Goal: Information Seeking & Learning: Find specific fact

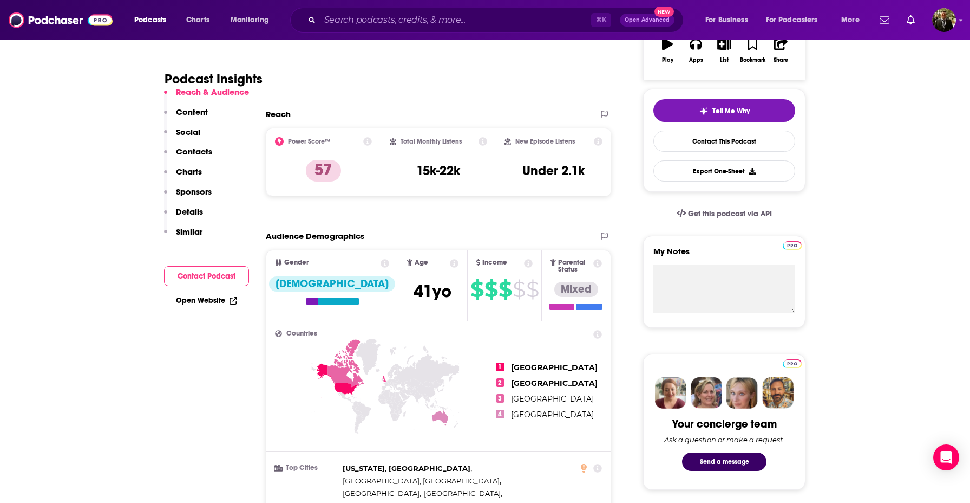
scroll to position [183, 0]
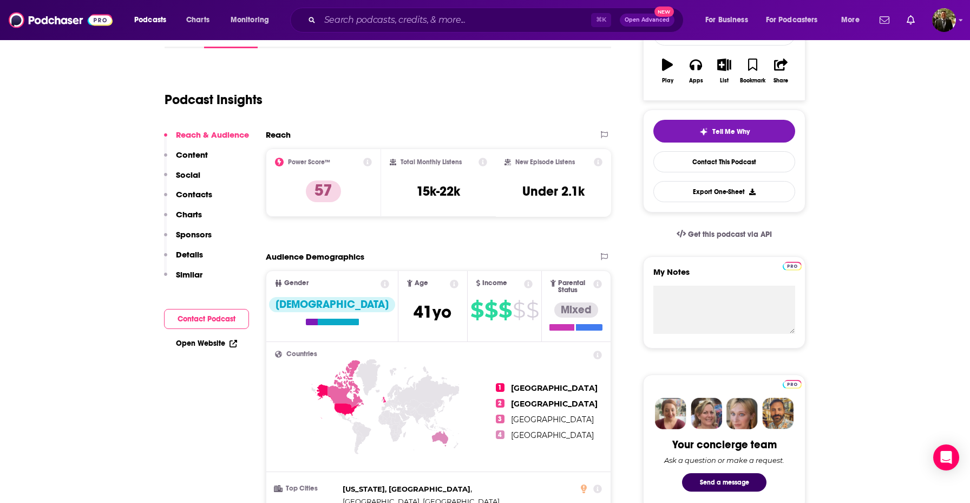
click at [221, 234] on div "Reach & Audience Content Social Contacts Charts Sponsors Details Similar" at bounding box center [206, 208] width 85 height 159
click at [206, 232] on p "Sponsors" at bounding box center [194, 234] width 36 height 10
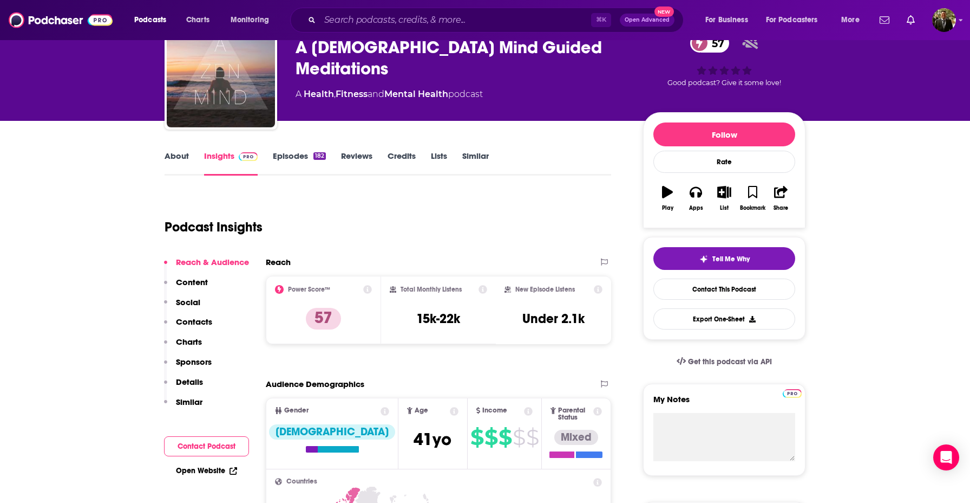
scroll to position [0, 0]
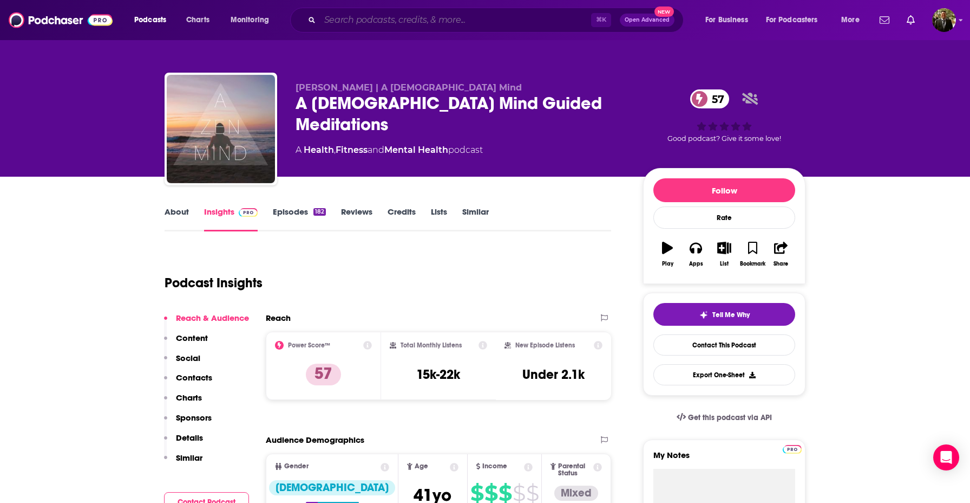
click at [407, 12] on input "Search podcasts, credits, & more..." at bounding box center [455, 19] width 271 height 17
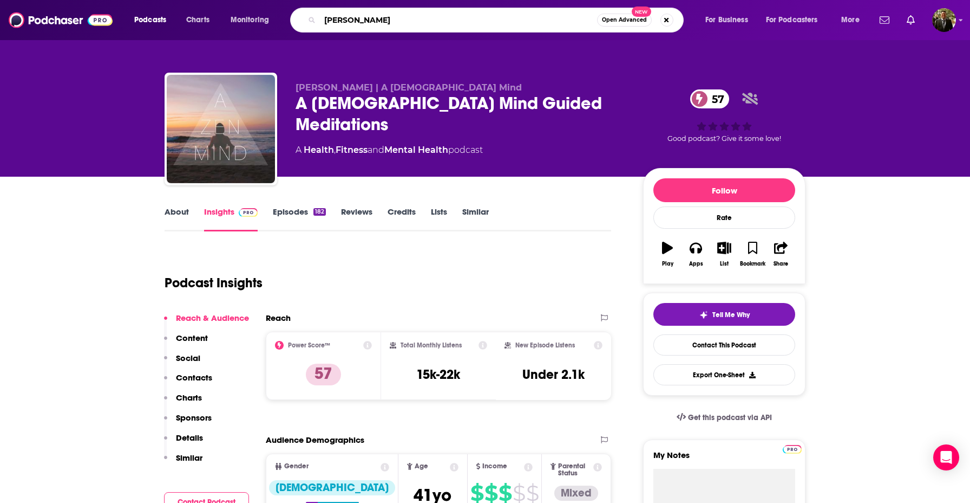
type input "jo rose"
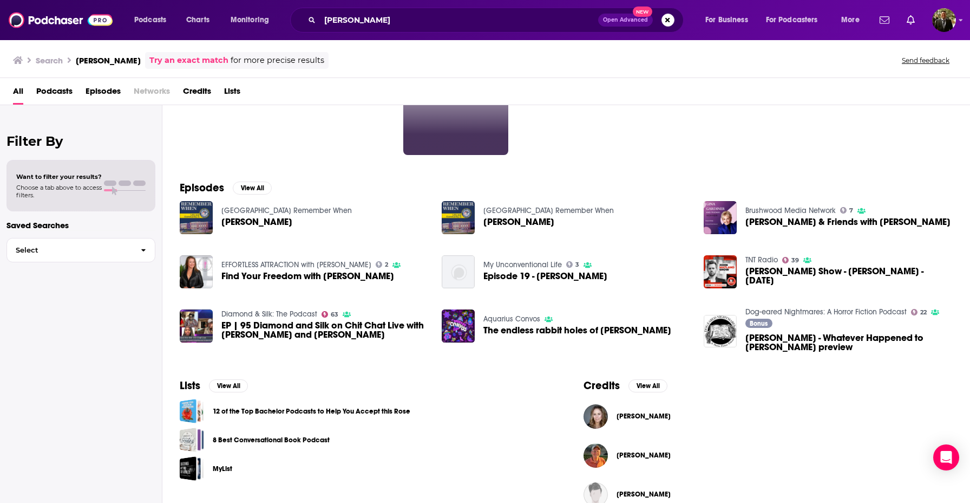
scroll to position [109, 0]
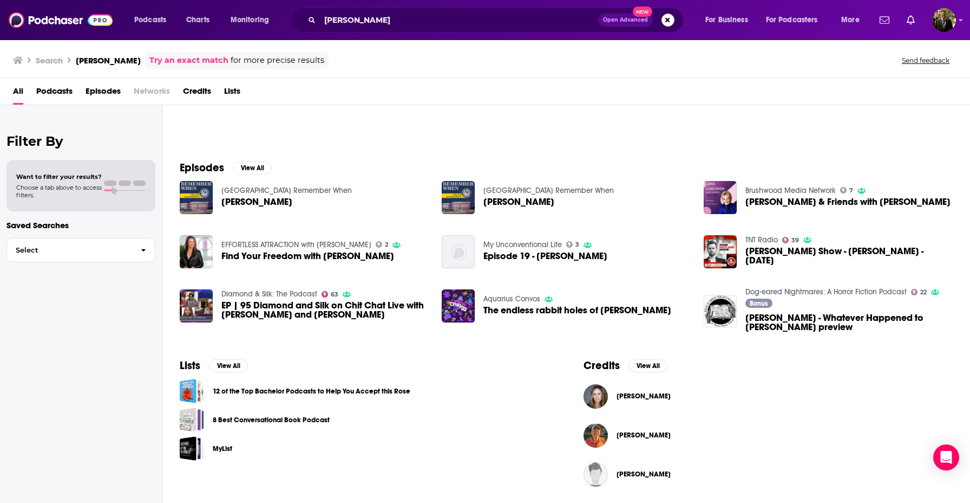
click at [642, 393] on span "Joree Rose" at bounding box center [644, 396] width 54 height 9
